Goal: Navigation & Orientation: Find specific page/section

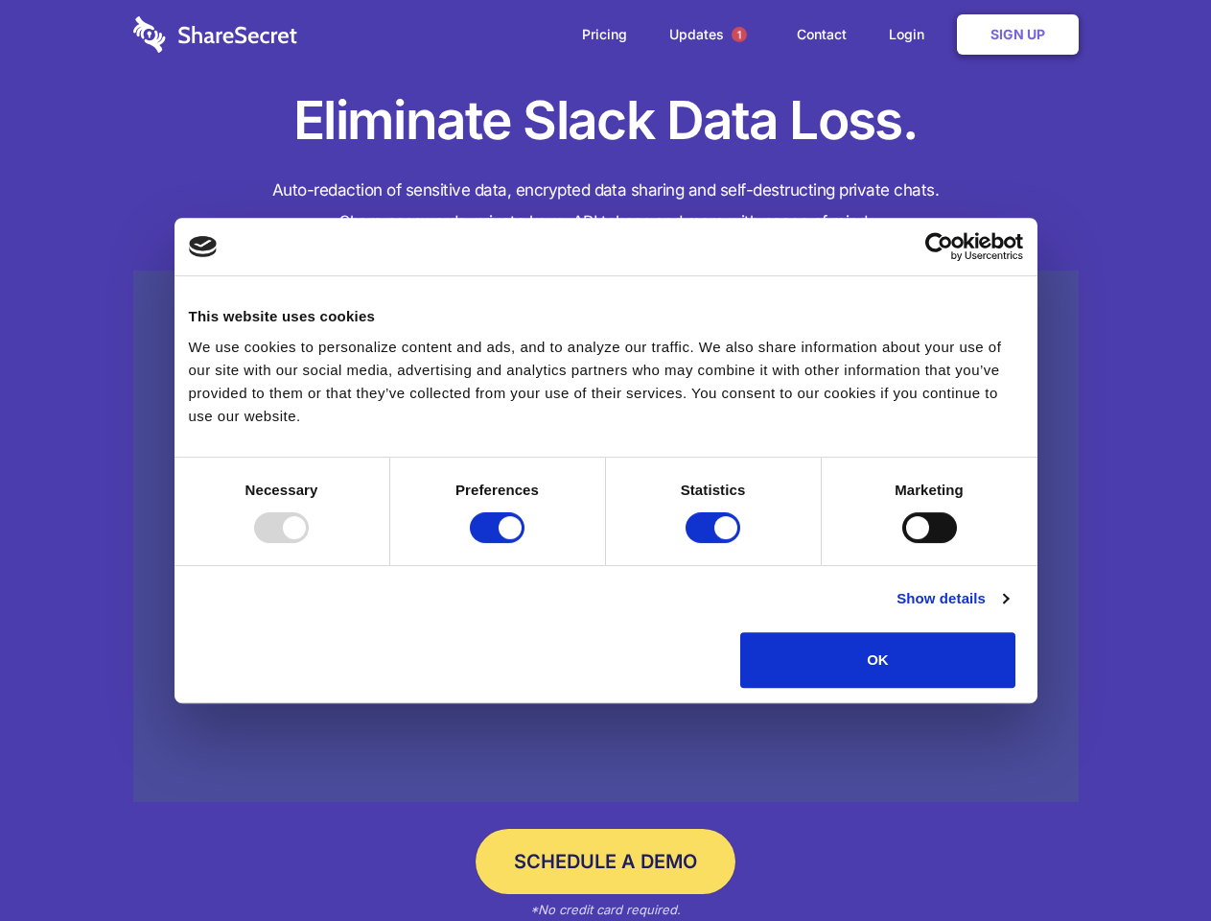
click at [309, 543] on div at bounding box center [281, 527] width 55 height 31
click at [525, 543] on input "Preferences" at bounding box center [497, 527] width 55 height 31
checkbox input "false"
click at [715, 543] on input "Statistics" at bounding box center [713, 527] width 55 height 31
checkbox input "false"
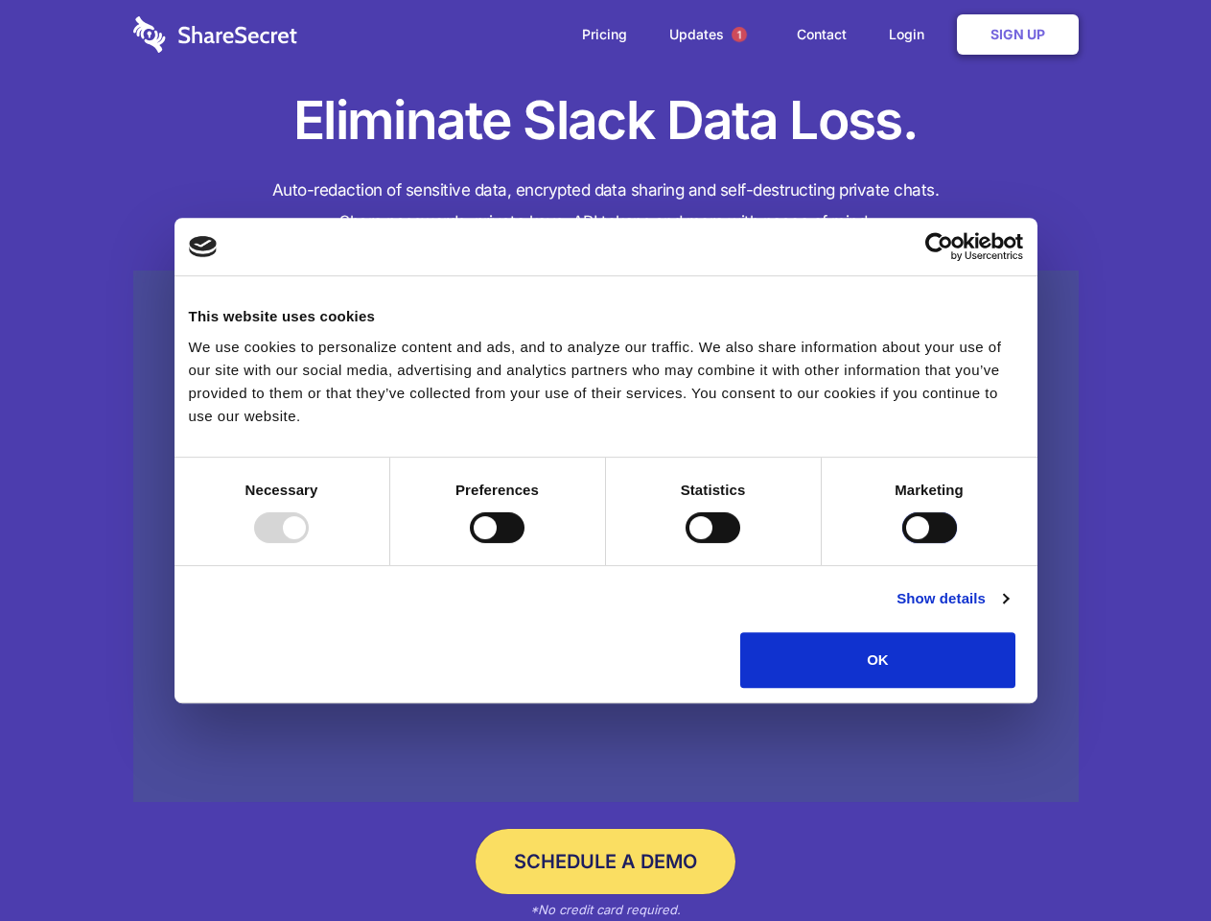
click at [902, 543] on input "Marketing" at bounding box center [929, 527] width 55 height 31
checkbox input "true"
click at [1008, 610] on link "Show details" at bounding box center [952, 598] width 111 height 23
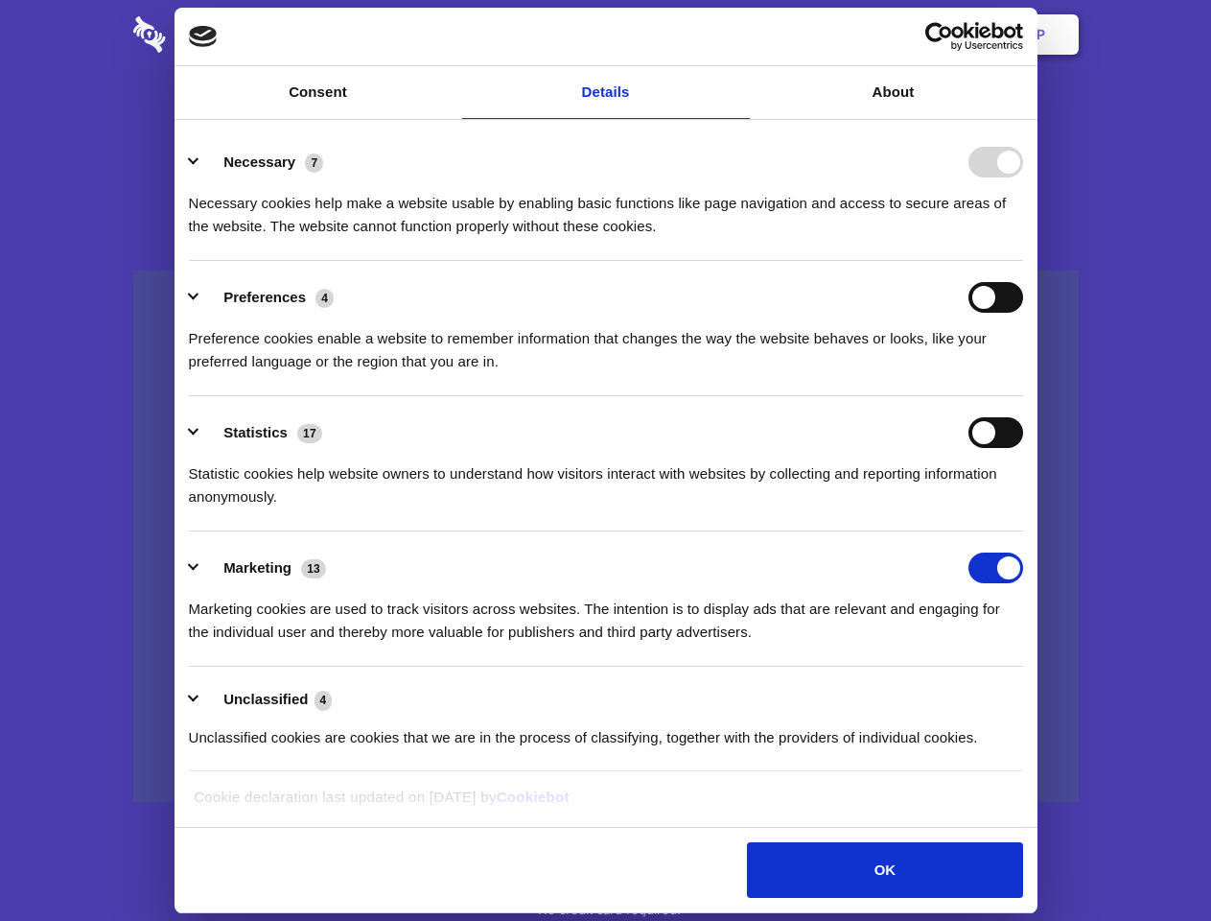
click at [1032, 694] on ul "Necessary 7 Necessary cookies help make a website usable by enabling basic func…" at bounding box center [605, 449] width 853 height 646
click at [738, 35] on span "1" at bounding box center [739, 34] width 15 height 15
